Goal: Complete application form: Complete application form

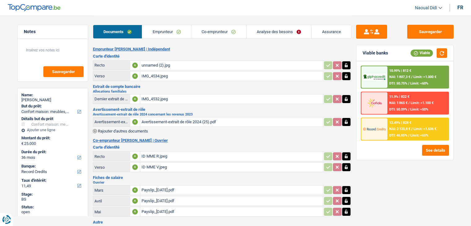
select select "household"
select select "36"
select select "record credits"
select select "36"
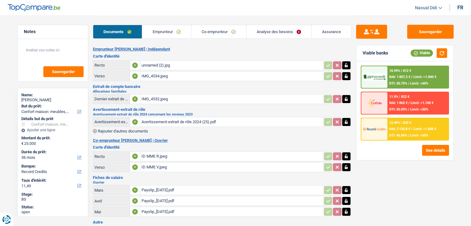
select select "24"
select select "household"
select select "false"
select select "36"
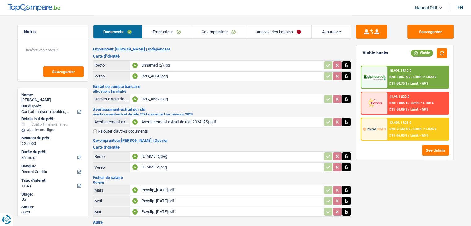
click at [276, 32] on link "Analyse des besoins" at bounding box center [279, 31] width 65 height 13
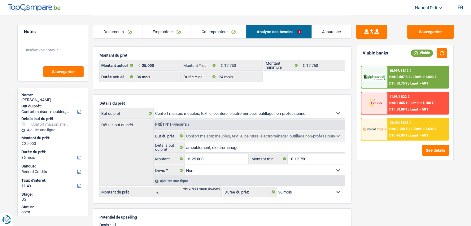
click at [8, 193] on main "Notes Sauvegarder Name: Igor Munteanu But du prêt: Confort maison: meubles, tex…" at bounding box center [235, 194] width 471 height 388
click at [169, 30] on link "Emprunteur" at bounding box center [167, 31] width 49 height 13
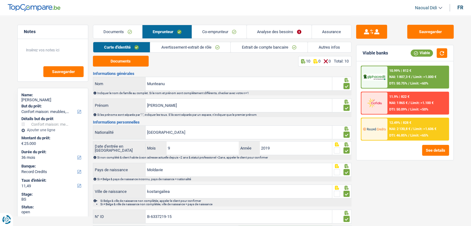
click at [187, 49] on link "Avertissement-extrait de rôle" at bounding box center [190, 47] width 80 height 10
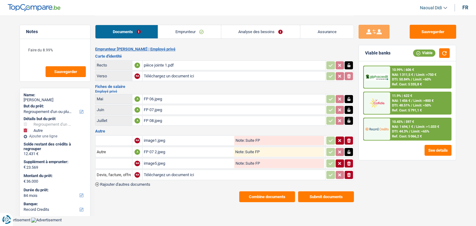
select select "refinancing"
select select "other"
select select "84"
select select "record credits"
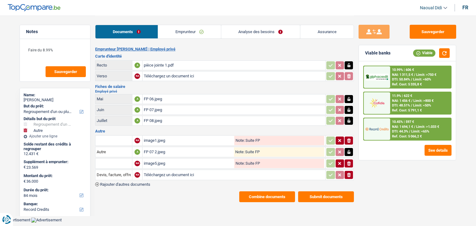
click at [233, 30] on link "Analyse des besoins" at bounding box center [260, 31] width 79 height 13
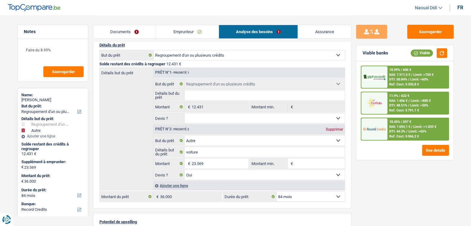
scroll to position [62, 0]
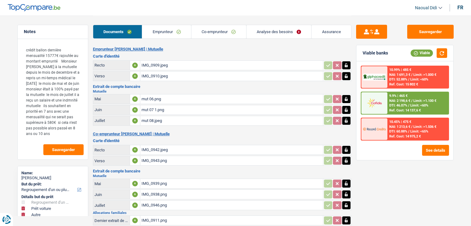
select select "refinancing"
select select "car"
select select "other"
select select "120"
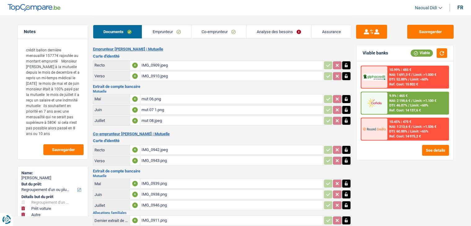
select select "cofidis"
select select "120"
select select "refinancing"
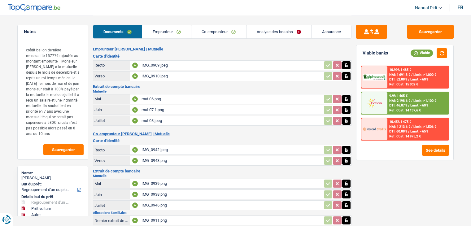
select select "car"
select select "other"
select select "120"
click at [234, 34] on link "Co-emprunteur" at bounding box center [218, 31] width 55 height 13
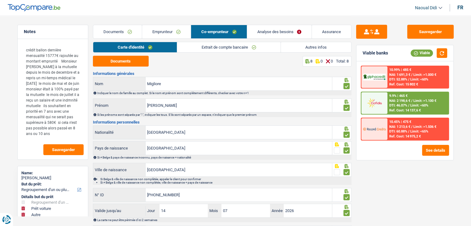
click at [274, 32] on link "Analyse des besoins" at bounding box center [279, 31] width 65 height 13
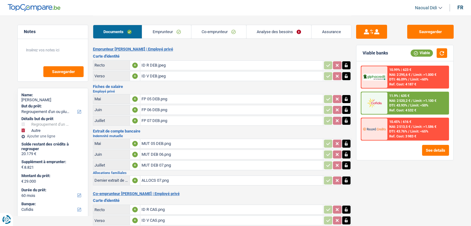
select select "refinancing"
select select "other"
select select "60"
select select "cofidis"
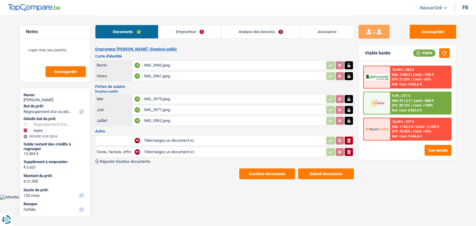
select select "refinancing"
select select "other"
select select "120"
select select "cofidis"
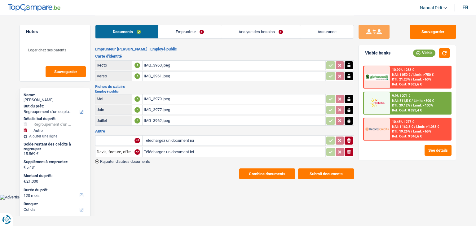
click at [193, 30] on link "Emprunteur" at bounding box center [189, 31] width 63 height 13
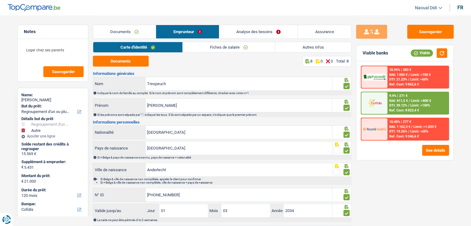
click at [115, 33] on link "Documents" at bounding box center [124, 31] width 63 height 13
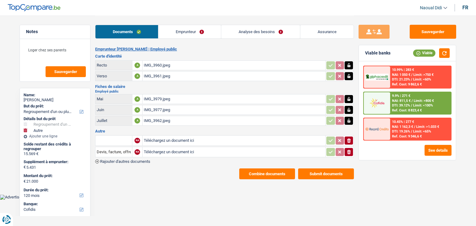
click at [166, 140] on input "Téléchargez un document ici" at bounding box center [234, 140] width 180 height 9
type input "C:\fakepath\image0.jpeg"
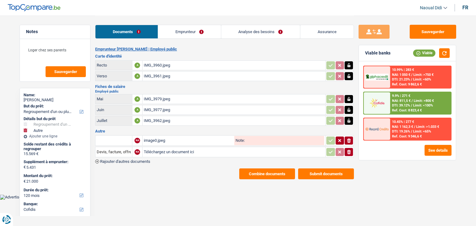
click at [259, 139] on input "Note:" at bounding box center [284, 140] width 79 height 9
type input "Décompte Alpha"
click at [431, 33] on button "Sauvegarder" at bounding box center [433, 32] width 46 height 14
click at [256, 29] on link "Analyse des besoins" at bounding box center [260, 31] width 79 height 13
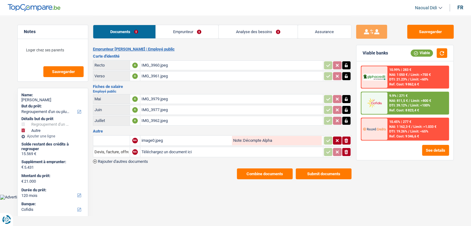
click at [256, 29] on link "Analyse des besoins" at bounding box center [258, 31] width 79 height 13
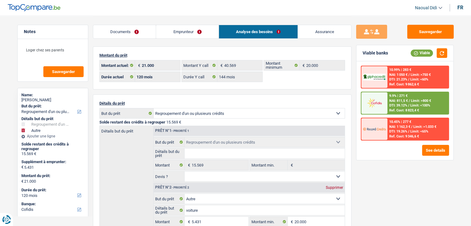
click at [394, 106] on span "DTI: 39.12%" at bounding box center [398, 105] width 18 height 4
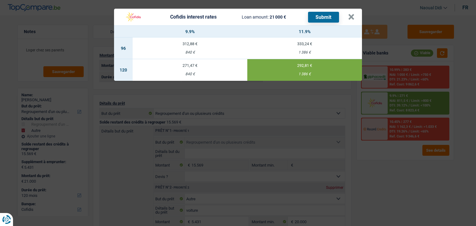
click at [328, 17] on button "Submit" at bounding box center [323, 17] width 31 height 11
click at [350, 16] on button "×" at bounding box center [351, 17] width 7 height 6
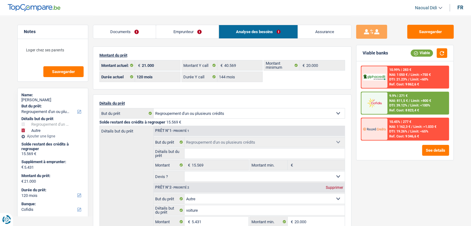
click at [112, 32] on link "Documents" at bounding box center [124, 31] width 63 height 13
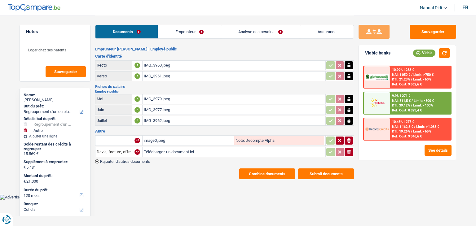
click at [326, 175] on button "Submit documents" at bounding box center [326, 174] width 56 height 11
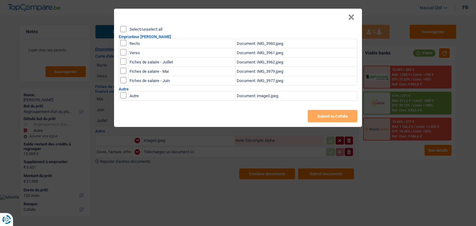
click at [124, 30] on input "Select/unselect all" at bounding box center [123, 29] width 6 height 6
checkbox input "true"
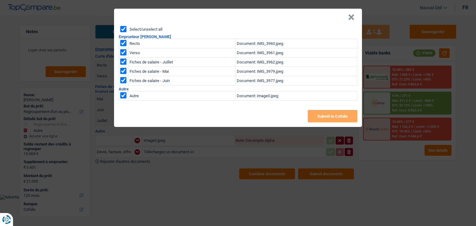
checkbox input "true"
click at [324, 116] on button "Submit to Cofidis" at bounding box center [333, 116] width 50 height 12
click at [335, 114] on button "Submit to Cofidis" at bounding box center [333, 116] width 50 height 12
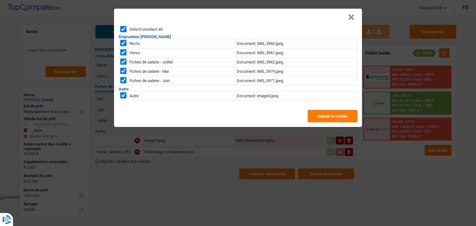
click at [350, 196] on div "× Select/unselect all Emprunteur Sophie Trespeuch Recto Document: IMG_3960.jpeg…" at bounding box center [238, 113] width 476 height 226
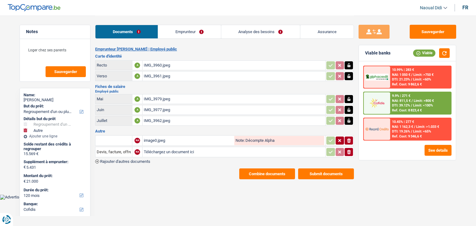
click at [170, 31] on link "Emprunteur" at bounding box center [189, 31] width 63 height 13
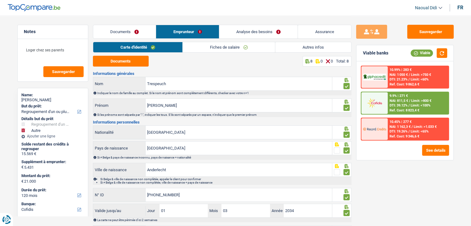
scroll to position [34, 0]
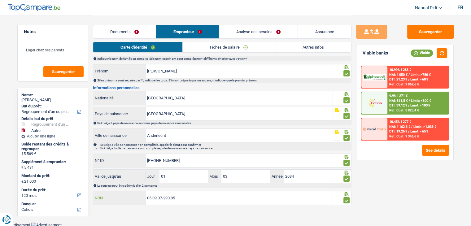
drag, startPoint x: 179, startPoint y: 199, endPoint x: 142, endPoint y: 194, distance: 37.2
click at [142, 194] on div "05.09.07-290.85 NRN" at bounding box center [212, 197] width 239 height 13
click at [119, 30] on link "Documents" at bounding box center [124, 31] width 63 height 13
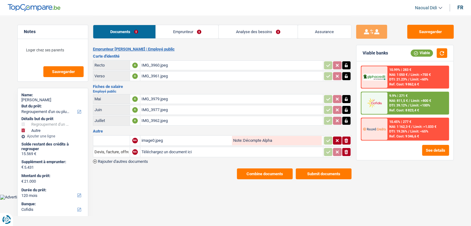
scroll to position [0, 0]
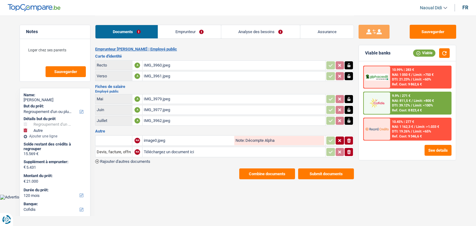
click at [271, 172] on button "Combine documents" at bounding box center [267, 174] width 56 height 11
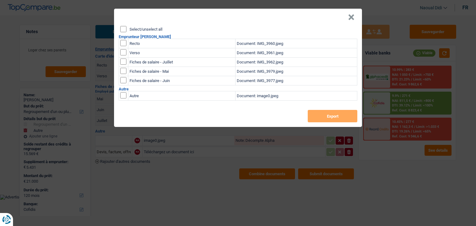
click at [123, 30] on input "Select/unselect all" at bounding box center [123, 29] width 6 height 6
checkbox input "true"
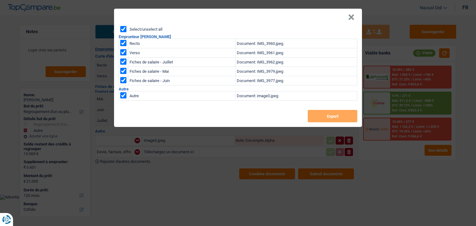
checkbox input "true"
click at [331, 120] on button "Export" at bounding box center [333, 116] width 50 height 12
click at [351, 16] on button "×" at bounding box center [351, 17] width 7 height 6
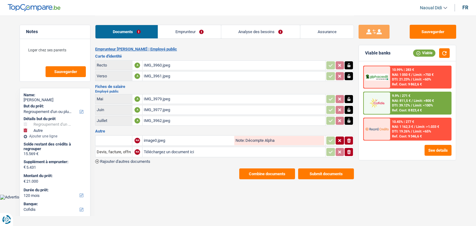
click at [184, 31] on link "Emprunteur" at bounding box center [189, 31] width 63 height 13
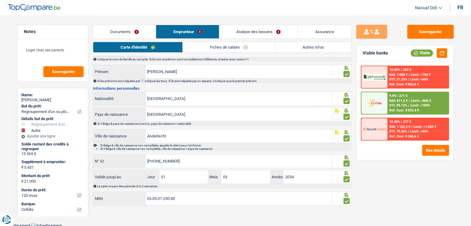
scroll to position [34, 0]
click at [409, 27] on button "Sauvegarder" at bounding box center [430, 32] width 46 height 14
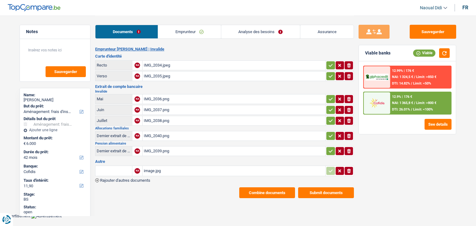
select select "movingOrInstallation"
select select "42"
select select "cofidis"
select select "42"
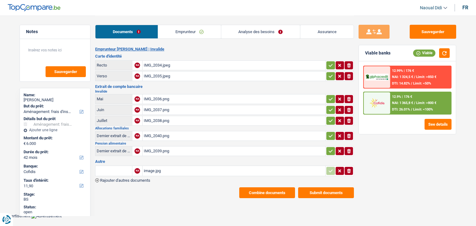
select select "48"
select select "movingOrInstallation"
select select "false"
select select "42"
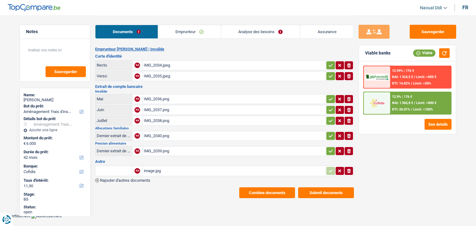
click at [244, 34] on link "Analyse des besoins" at bounding box center [260, 31] width 79 height 13
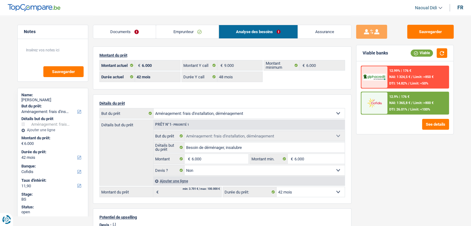
click at [301, 191] on select "12 mois 18 mois 24 mois 30 mois 36 mois 42 mois Sélectionner une option" at bounding box center [311, 192] width 68 height 10
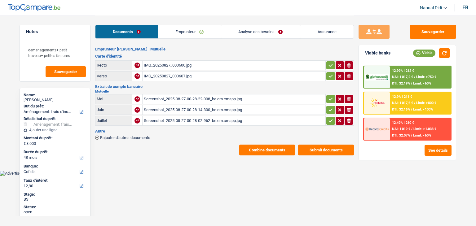
select select "movingOrInstallation"
select select "48"
select select "cofidis"
click at [184, 96] on div "Screenshot_2025-08-27-00-28-22-008_be.cm.cmapp.jpg" at bounding box center [234, 99] width 180 height 9
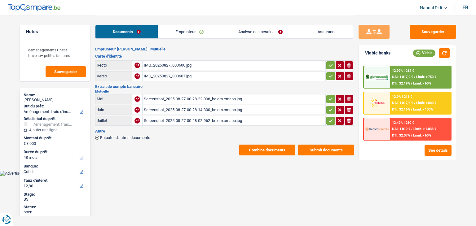
click at [248, 28] on link "Analyse des besoins" at bounding box center [260, 31] width 79 height 13
select select "movingOrInstallation"
select select "48"
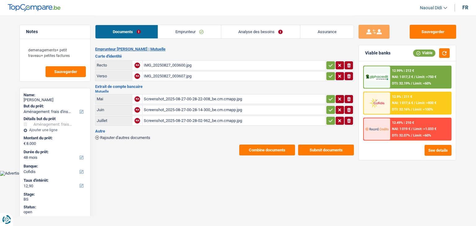
select select "cofidis"
click at [186, 33] on link "Emprunteur" at bounding box center [189, 31] width 63 height 13
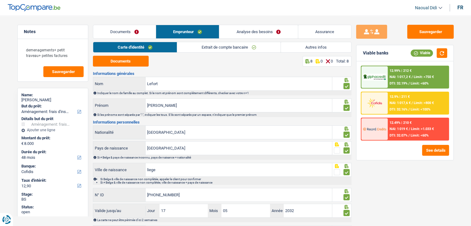
click at [215, 48] on link "Extrait de compte bancaire" at bounding box center [228, 47] width 103 height 10
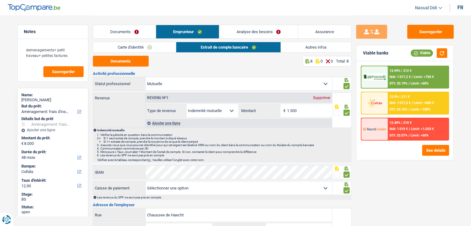
click at [215, 48] on link "Extrait de compte bancaire" at bounding box center [228, 47] width 104 height 10
drag, startPoint x: 119, startPoint y: 30, endPoint x: 126, endPoint y: 40, distance: 12.4
click at [118, 30] on link "Documents" at bounding box center [124, 31] width 63 height 13
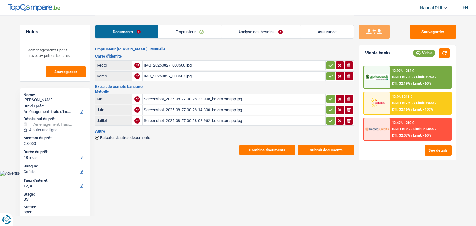
click at [169, 98] on div "Screenshot_2025-08-27-00-28-22-008_be.cm.cmapp.jpg" at bounding box center [234, 99] width 180 height 9
click at [179, 33] on link "Emprunteur" at bounding box center [189, 31] width 63 height 13
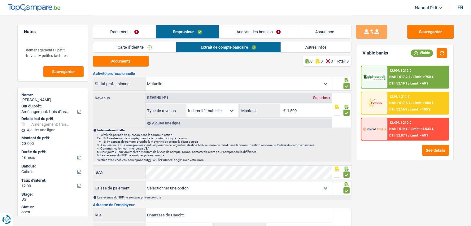
click at [314, 51] on link "Autres infos" at bounding box center [316, 47] width 70 height 10
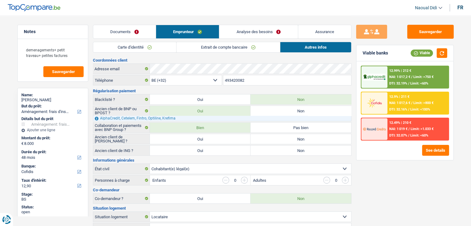
click at [199, 50] on link "Extrait de compte bancaire" at bounding box center [228, 47] width 103 height 10
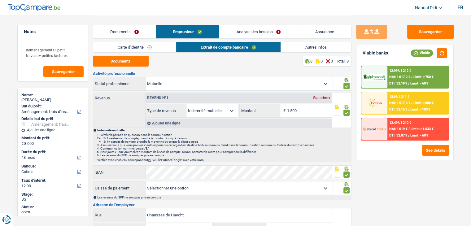
click at [248, 31] on link "Analyse des besoins" at bounding box center [258, 31] width 78 height 13
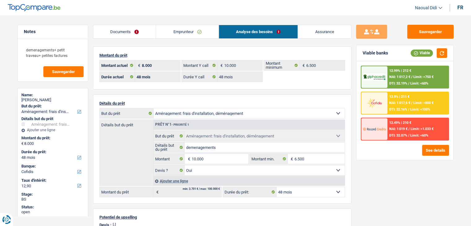
click at [192, 31] on link "Emprunteur" at bounding box center [187, 31] width 63 height 13
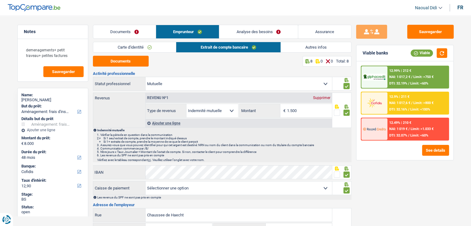
click at [302, 46] on link "Autres infos" at bounding box center [316, 47] width 70 height 10
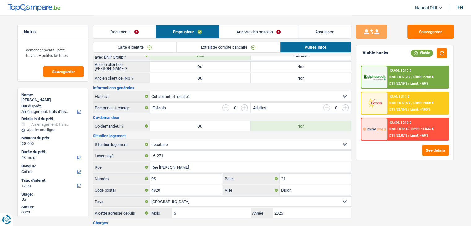
scroll to position [93, 0]
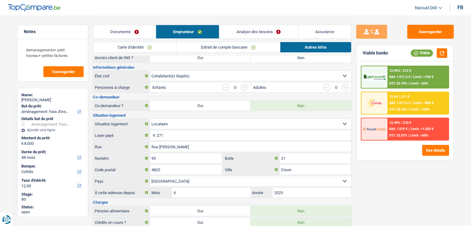
click at [249, 29] on link "Analyse des besoins" at bounding box center [258, 31] width 78 height 13
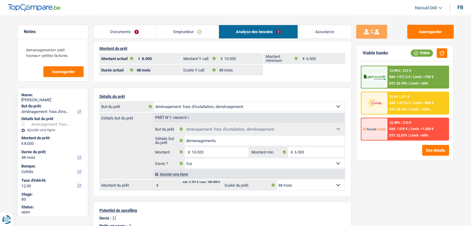
scroll to position [0, 0]
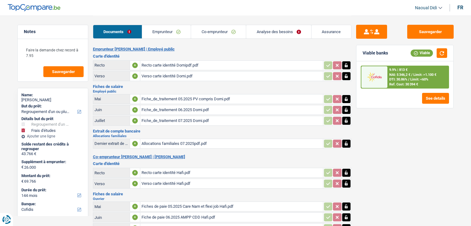
select select "refinancing"
select select "study"
select select "144"
select select "cofidis"
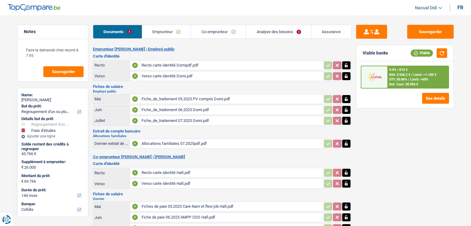
select select "144"
select select "120"
select select "refinancing"
select select "yes"
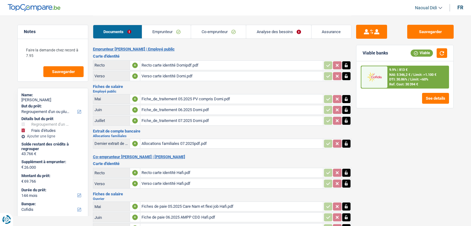
select select "study"
select select "yes"
select select "144"
click at [226, 29] on link "Co-emprunteur" at bounding box center [218, 31] width 55 height 13
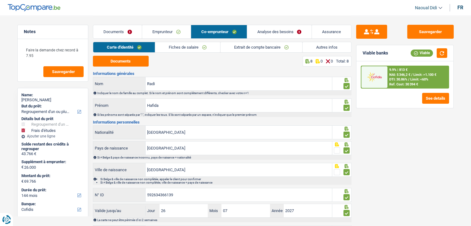
click at [267, 33] on link "Analyse des besoins" at bounding box center [279, 31] width 65 height 13
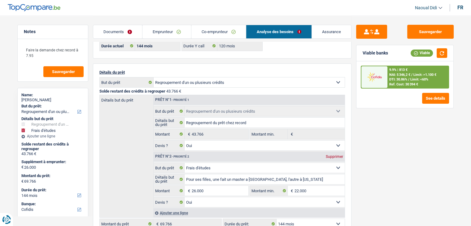
scroll to position [62, 0]
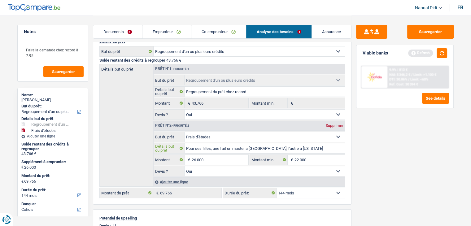
click at [260, 149] on input "Pour ses filles, une fait un master a [GEOGRAPHIC_DATA], l'autre à [US_STATE]" at bounding box center [265, 148] width 160 height 10
click at [154, 31] on link "Emprunteur" at bounding box center [167, 31] width 49 height 13
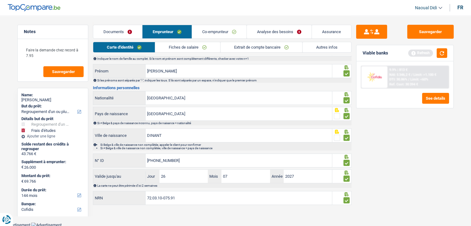
click at [118, 30] on link "Documents" at bounding box center [117, 31] width 49 height 13
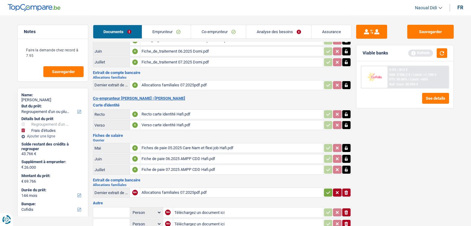
scroll to position [65, 0]
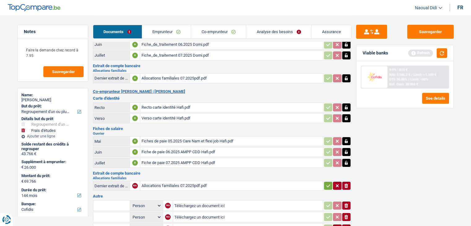
click at [174, 104] on div "Recto carte identité Hafi.pdf" at bounding box center [232, 107] width 180 height 9
click at [220, 31] on link "Co-emprunteur" at bounding box center [218, 31] width 55 height 13
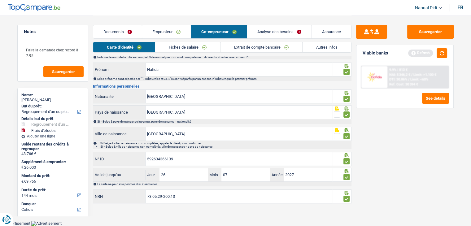
click at [220, 31] on link "Co-emprunteur" at bounding box center [219, 31] width 56 height 13
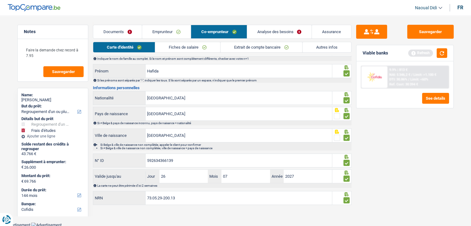
click at [279, 34] on link "Analyse des besoins" at bounding box center [279, 31] width 65 height 13
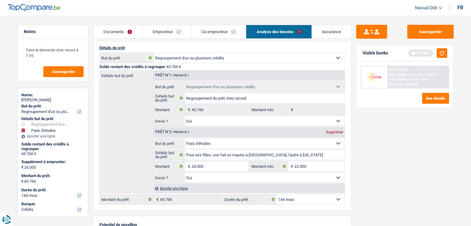
scroll to position [62, 0]
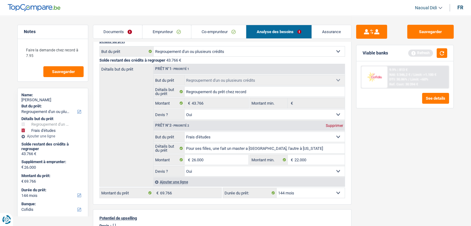
click at [112, 29] on link "Documents" at bounding box center [117, 31] width 49 height 13
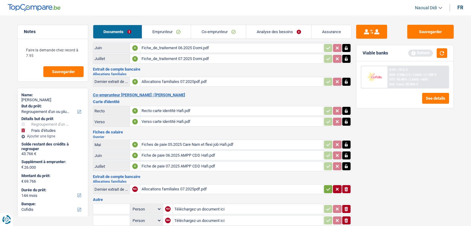
click at [180, 80] on div "Allocations familiales 07.2025pdf.pdf" at bounding box center [232, 81] width 180 height 9
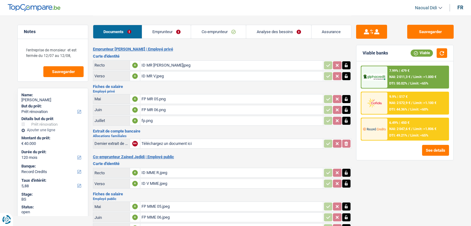
select select "renovation"
select select "120"
select select "record credits"
select select "120"
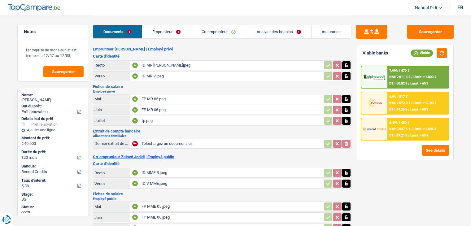
select select "120"
select select "renovation"
select select "yes"
select select "120"
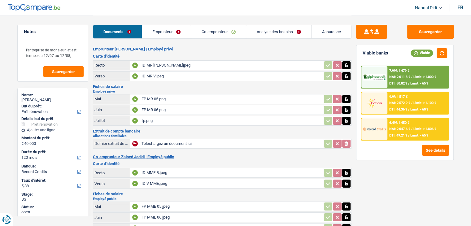
click at [270, 30] on link "Analyse des besoins" at bounding box center [278, 31] width 65 height 13
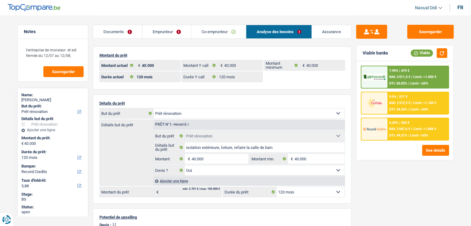
scroll to position [31, 0]
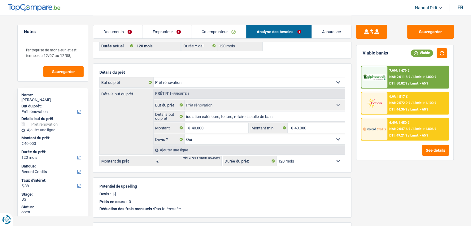
click at [115, 28] on link "Documents" at bounding box center [117, 31] width 49 height 13
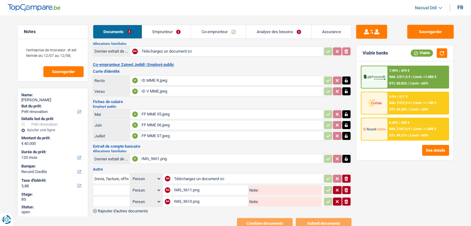
scroll to position [93, 0]
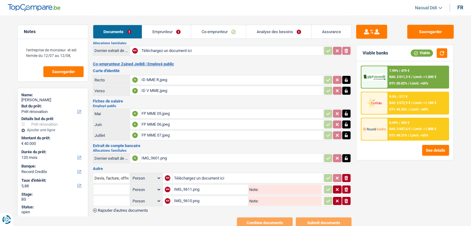
click at [151, 154] on div "IMG_9601.png" at bounding box center [232, 158] width 180 height 9
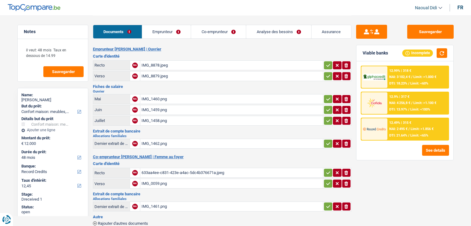
select select "household"
select select "48"
select select "record credits"
click at [153, 64] on div "IMG_8878.jpeg" at bounding box center [232, 65] width 180 height 9
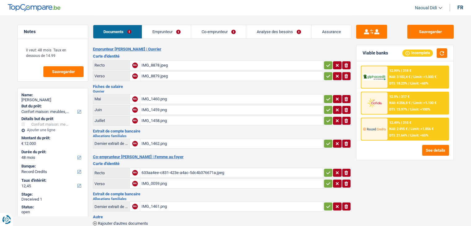
click at [143, 75] on div "IMG_8879.jpeg" at bounding box center [232, 76] width 180 height 9
click at [157, 96] on div "IMG_1460.png" at bounding box center [232, 99] width 180 height 9
click at [149, 110] on div "IMG_1459.png" at bounding box center [232, 109] width 180 height 9
click at [147, 118] on div "IMG_1458.png" at bounding box center [232, 120] width 180 height 9
click at [151, 140] on div "IMG_1462.png" at bounding box center [232, 143] width 180 height 9
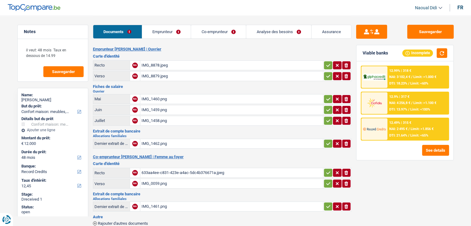
click at [155, 170] on div "633aa4ee-c831-423e-a4ac-5dc4b376671a.jpeg" at bounding box center [232, 172] width 180 height 9
click at [150, 180] on div "IMG_0059.png" at bounding box center [232, 183] width 180 height 9
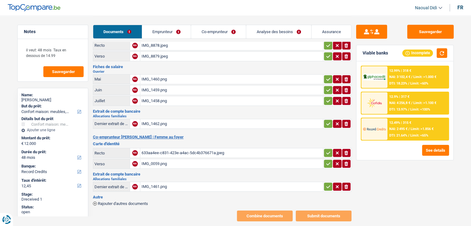
scroll to position [32, 0]
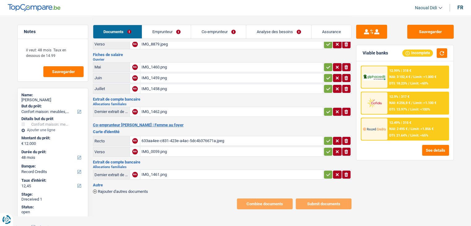
click at [155, 171] on div "IMG_1461.png" at bounding box center [232, 174] width 180 height 9
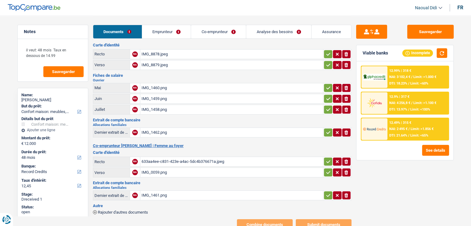
scroll to position [0, 0]
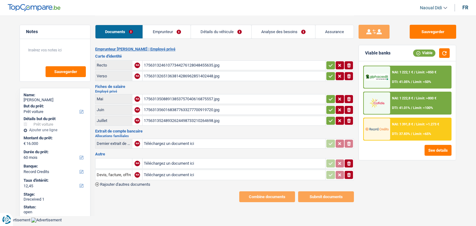
select select "car"
select select "60"
select select "record credits"
click at [184, 65] on div "17563132461077344276128048455635.jpg" at bounding box center [234, 65] width 180 height 9
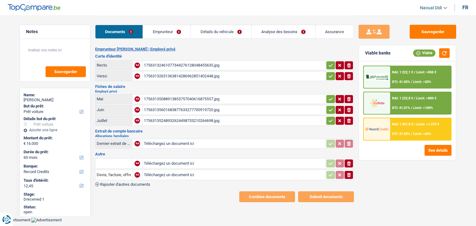
click at [188, 72] on div "17563132651363814286962851402448.jpg" at bounding box center [234, 76] width 180 height 9
click at [165, 97] on div "17563135088913853757040616875557.jpg" at bounding box center [234, 99] width 180 height 9
click at [178, 99] on div "17563135088913853757040616875557.jpg" at bounding box center [234, 99] width 180 height 9
click at [175, 29] on link "Emprunteur" at bounding box center [166, 31] width 47 height 13
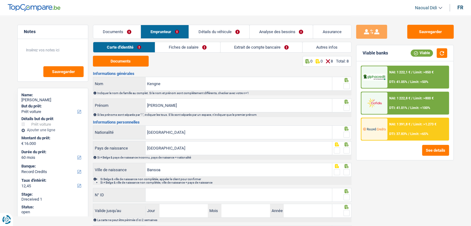
click at [206, 31] on link "Détails du véhicule" at bounding box center [219, 31] width 60 height 13
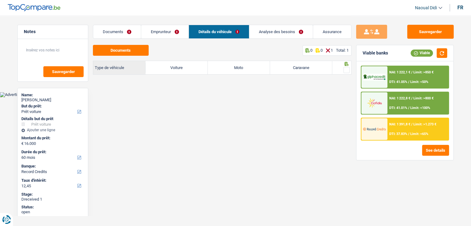
click at [206, 31] on link "Détails du véhicule" at bounding box center [219, 31] width 60 height 13
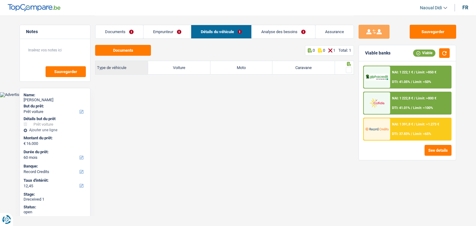
click at [174, 30] on link "Emprunteur" at bounding box center [166, 31] width 47 height 13
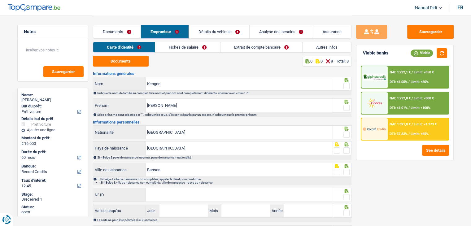
click at [173, 47] on link "Fiches de salaire" at bounding box center [187, 47] width 65 height 10
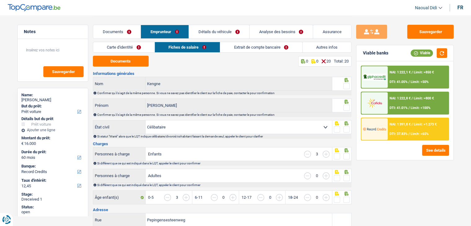
click at [173, 47] on link "Fiches de salaire" at bounding box center [187, 47] width 65 height 10
click at [222, 33] on link "Détails du véhicule" at bounding box center [219, 31] width 60 height 13
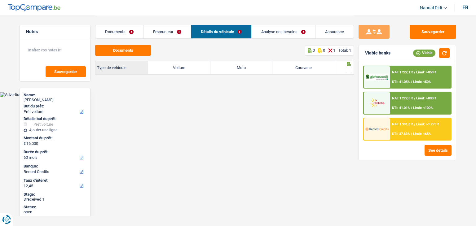
click at [166, 34] on link "Emprunteur" at bounding box center [166, 31] width 47 height 13
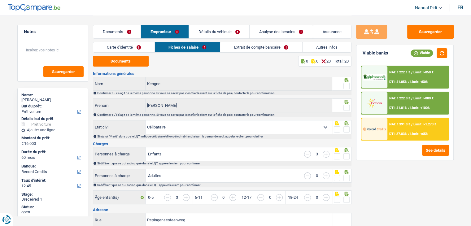
click at [209, 34] on link "Détails du véhicule" at bounding box center [219, 31] width 60 height 13
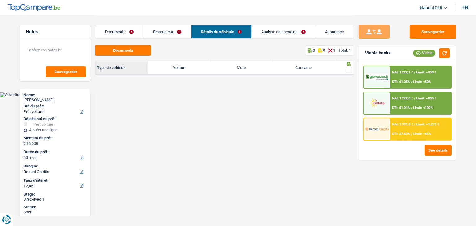
click at [183, 69] on label "Voiture" at bounding box center [179, 67] width 62 height 13
click at [183, 69] on input "Voiture" at bounding box center [179, 67] width 62 height 13
radio input "true"
click at [183, 69] on label "Voiture" at bounding box center [179, 67] width 62 height 13
click at [183, 69] on input "Voiture" at bounding box center [179, 67] width 62 height 13
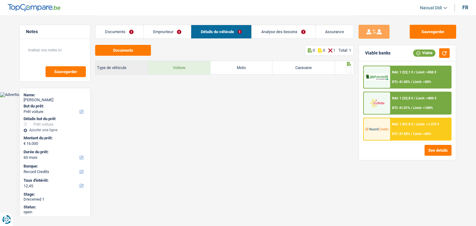
radio input "false"
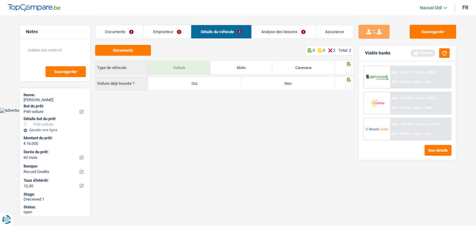
click at [279, 34] on link "Analyse des besoins" at bounding box center [284, 31] width 64 height 13
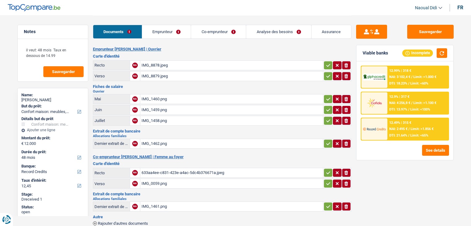
select select "household"
select select "48"
select select "record credits"
click at [150, 65] on div "IMG_8878.jpeg" at bounding box center [232, 65] width 180 height 9
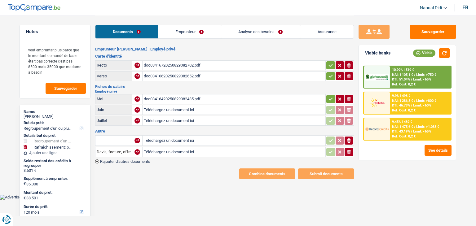
select select "refinancing"
select select "houseOrGarden"
select select "120"
click at [173, 64] on div "doc03416720250829082702.pdf" at bounding box center [234, 65] width 180 height 9
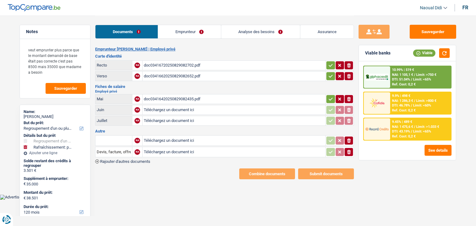
click at [152, 76] on div "doc03416620250829082652.pdf" at bounding box center [234, 76] width 180 height 9
click at [165, 97] on div "doc03416420250829082435.pdf" at bounding box center [234, 99] width 180 height 9
click at [172, 108] on input "Téléchargez un document ici" at bounding box center [234, 109] width 180 height 9
click at [168, 108] on input "Téléchargez un document ici" at bounding box center [234, 109] width 180 height 9
click at [193, 108] on div "Ouverture de crédit MC Contrat [CREDIT_CARD_NUMBER] Mastercard by Cofidis [PERS…" at bounding box center [234, 109] width 180 height 9
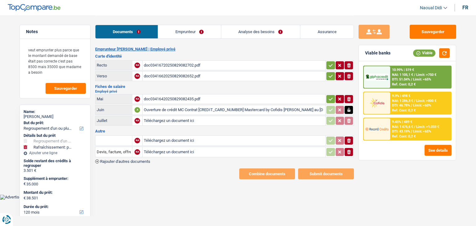
click at [350, 109] on icon "button" at bounding box center [348, 110] width 3 height 4
click at [350, 109] on icon "button" at bounding box center [349, 110] width 4 height 4
click at [161, 108] on input "Téléchargez un document ici" at bounding box center [234, 109] width 180 height 9
type input "C:\fakepath\doc03418720250829084816.pdf"
click at [159, 139] on input "Téléchargez un document ici" at bounding box center [234, 140] width 180 height 9
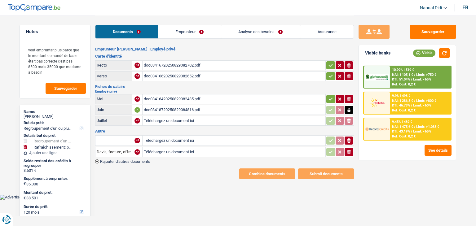
type input "C:\fakepath\Ouverture de crédit MC Contrat [CREDIT_CARD_NUMBER] Mastercard by C…"
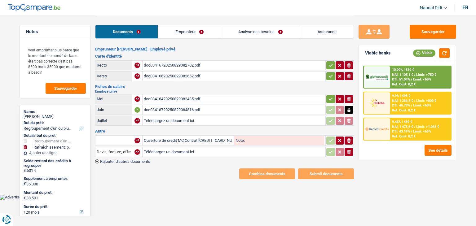
click at [247, 141] on input "Note:" at bounding box center [284, 140] width 79 height 9
click at [263, 138] on input "Credit confidis" at bounding box center [284, 140] width 79 height 9
type input "Credit cofidis"
click at [175, 152] on input "Téléchargez un document ici" at bounding box center [234, 151] width 180 height 9
type input "C:\fakepath\2025_057.pdf"
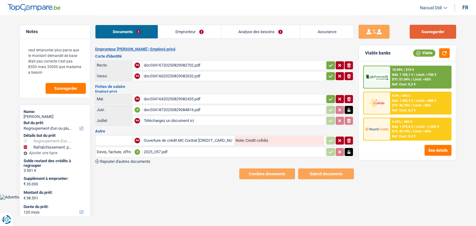
click at [439, 33] on button "Sauvegarder" at bounding box center [433, 32] width 46 height 14
click at [247, 29] on link "Analyse des besoins" at bounding box center [260, 31] width 79 height 13
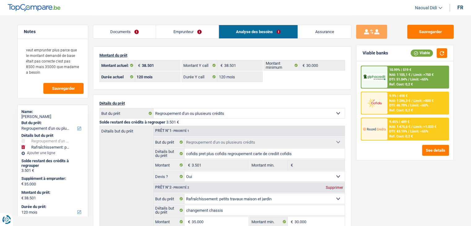
click at [124, 31] on link "Documents" at bounding box center [124, 31] width 63 height 13
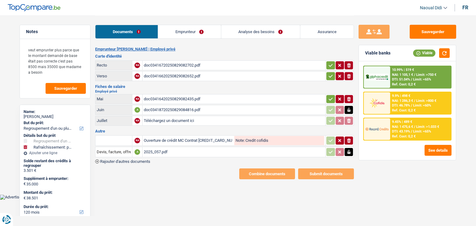
click at [180, 34] on link "Emprunteur" at bounding box center [189, 31] width 63 height 13
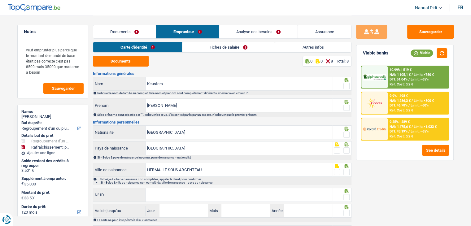
click at [309, 48] on link "Autres infos" at bounding box center [313, 47] width 76 height 10
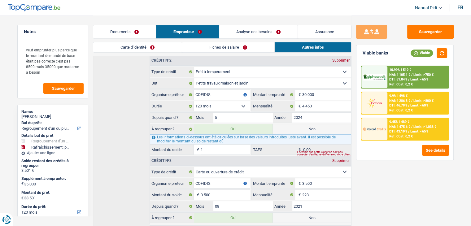
scroll to position [279, 0]
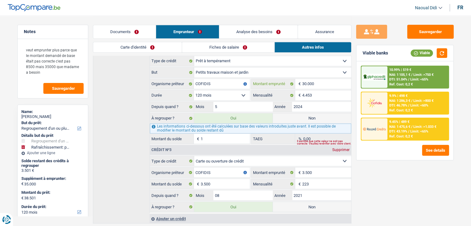
drag, startPoint x: 319, startPoint y: 81, endPoint x: 300, endPoint y: 81, distance: 18.9
click at [300, 81] on div "30.000 € Montant emprunté" at bounding box center [302, 84] width 100 height 10
drag, startPoint x: 208, startPoint y: 138, endPoint x: 178, endPoint y: 134, distance: 30.1
click at [178, 134] on div "1 € Montant du solde" at bounding box center [200, 139] width 100 height 10
paste input "30.000"
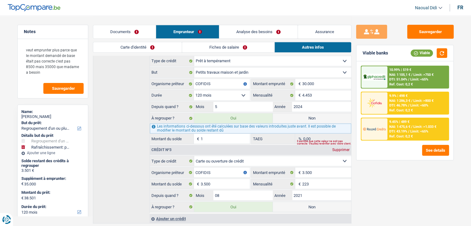
type input "30.000"
type input "68.500"
select select "144"
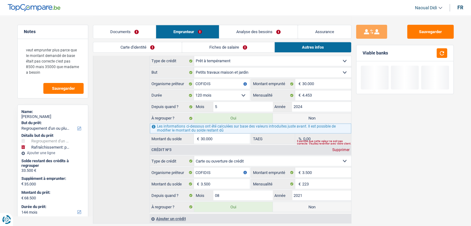
type input "30.000"
click at [387, 145] on div "Sauvegarder Viable banks" at bounding box center [405, 120] width 107 height 191
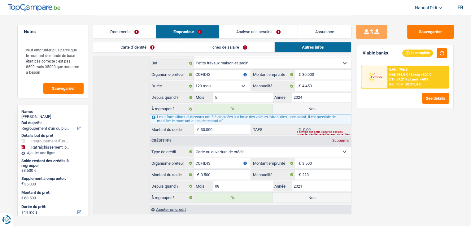
scroll to position [293, 0]
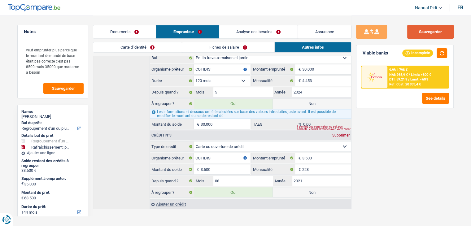
click at [439, 34] on button "Sauvegarder" at bounding box center [430, 32] width 46 height 14
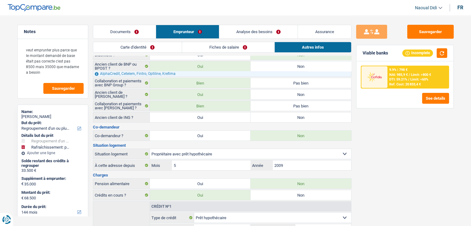
scroll to position [0, 0]
